Goal: Navigation & Orientation: Understand site structure

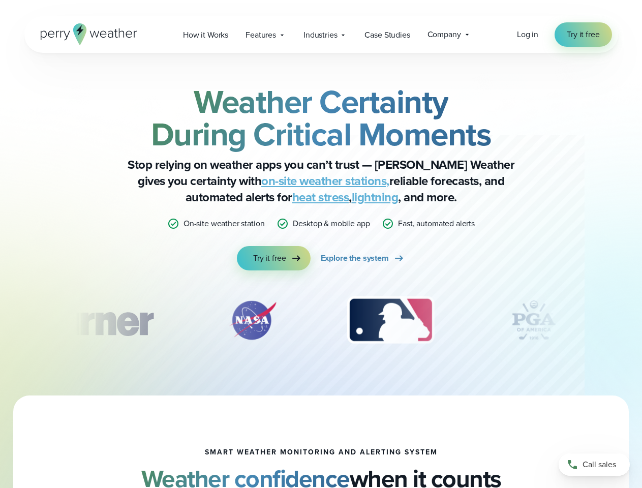
click at [321, 244] on div "Weather Certainty During Critical Moments Stop relying on weather apps you can’…" at bounding box center [321, 177] width 492 height 185
click at [321, 35] on span "Industries" at bounding box center [321, 35] width 34 height 12
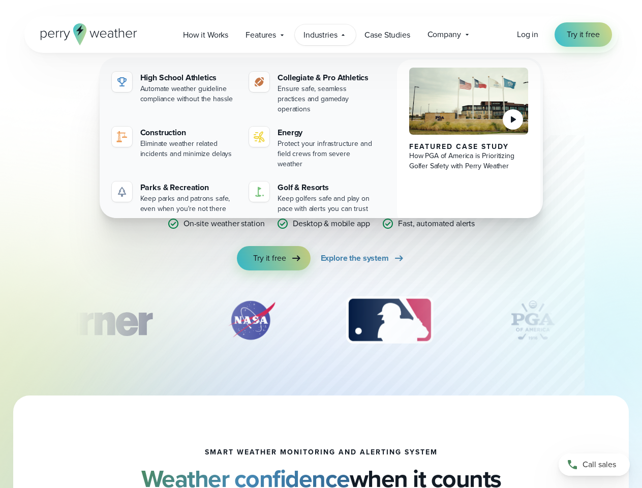
click at [321, 320] on div "slideshow" at bounding box center [321, 320] width 492 height 51
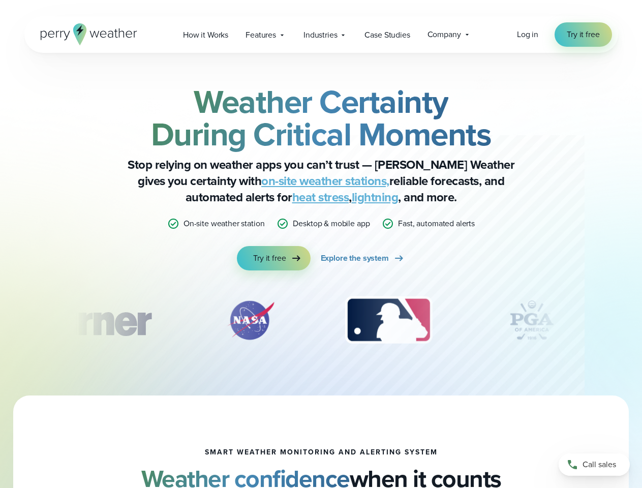
click at [0, 320] on div "Weather Certainty During Critical Moments Stop relying on weather apps you can’…" at bounding box center [321, 224] width 642 height 343
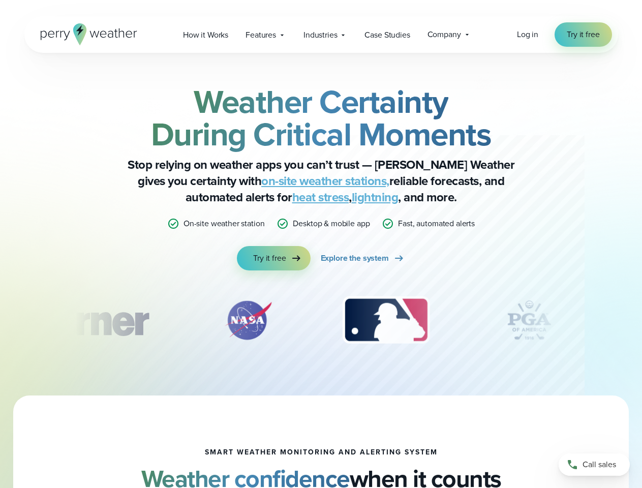
click at [0, 320] on div "Weather Certainty During Critical Moments Stop relying on weather apps you can’…" at bounding box center [321, 224] width 642 height 343
